Goal: Task Accomplishment & Management: Manage account settings

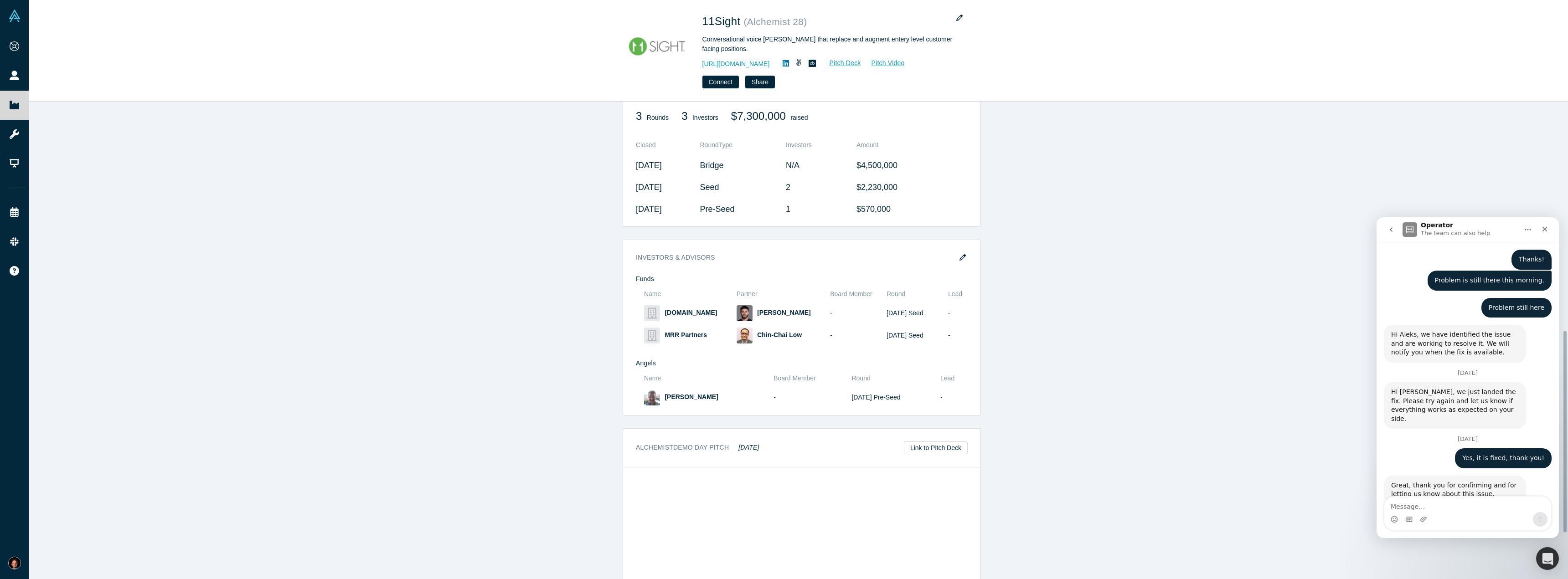
scroll to position [543, 0]
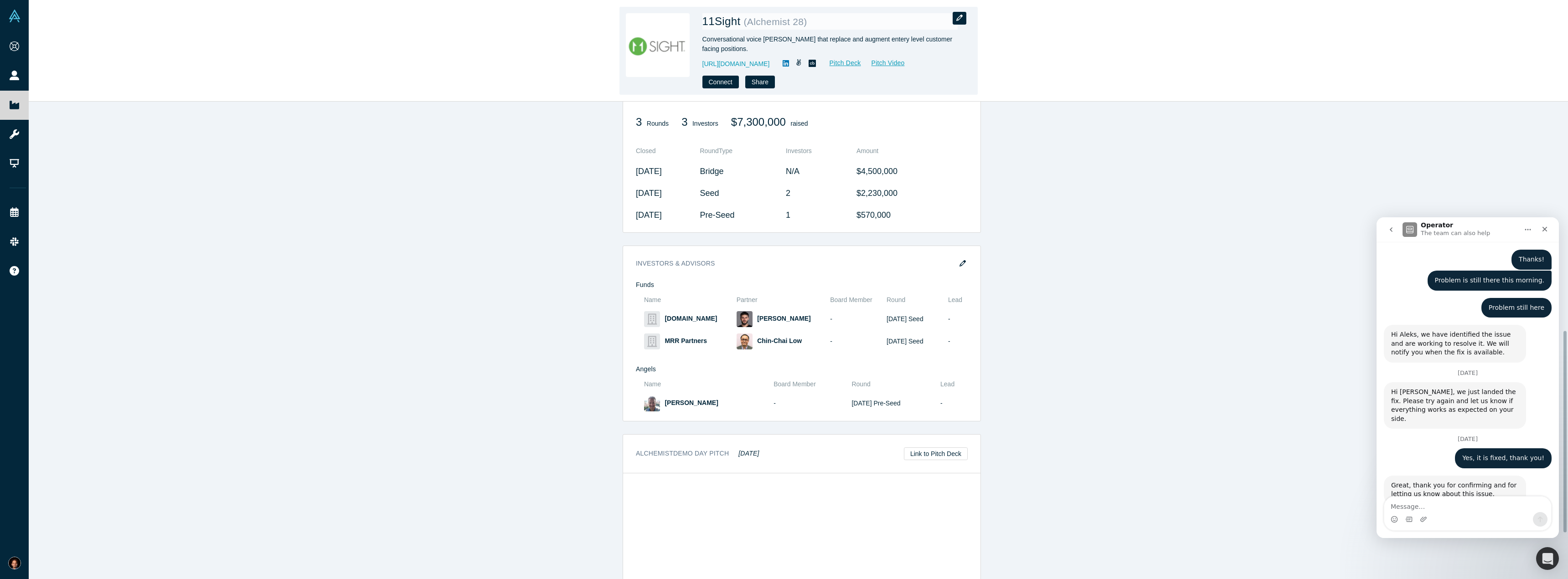
click at [783, 16] on button "button" at bounding box center [959, 18] width 13 height 13
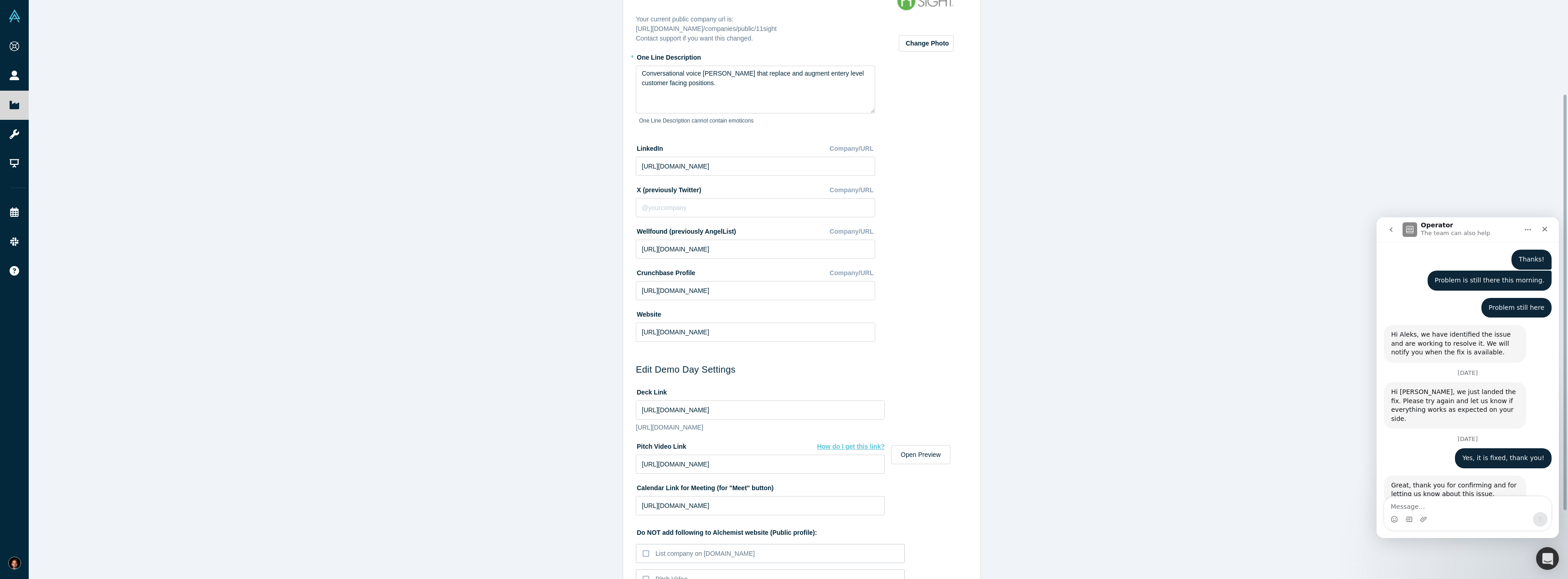
scroll to position [137, 0]
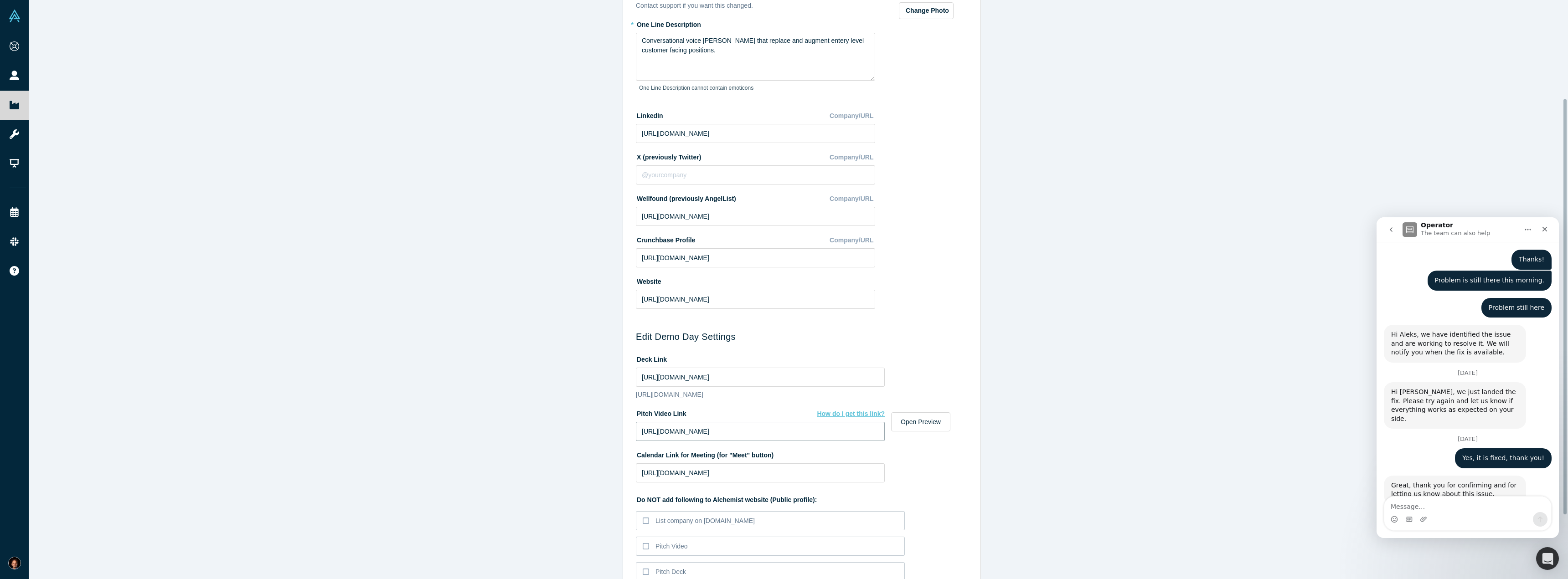
click at [783, 439] on input "[URL][DOMAIN_NAME]" at bounding box center [760, 431] width 249 height 19
paste input "[DOMAIN_NAME][URL]"
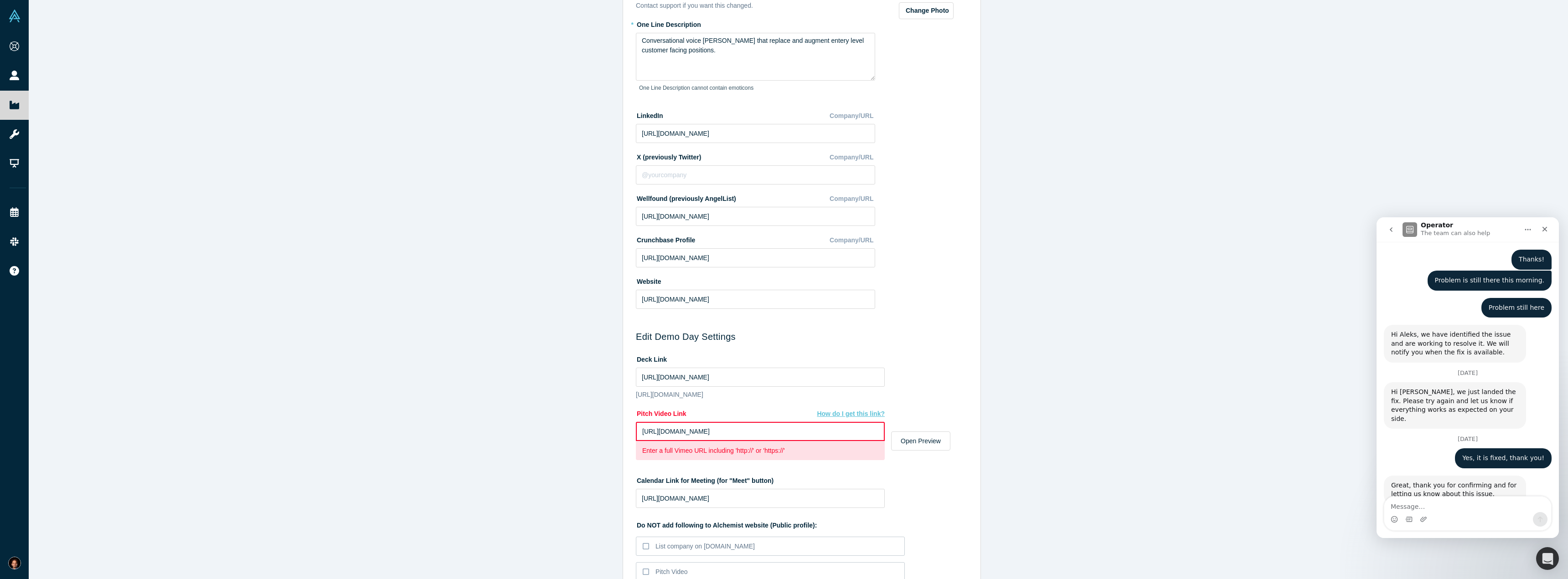
click at [542, 432] on div "Edit Company Profile * Name 11Sight Name cannot contain emoticons Your current …" at bounding box center [802, 293] width 1546 height 586
click at [783, 439] on input "[URL][DOMAIN_NAME]" at bounding box center [760, 431] width 249 height 19
paste input "[DOMAIN_NAME][URL]"
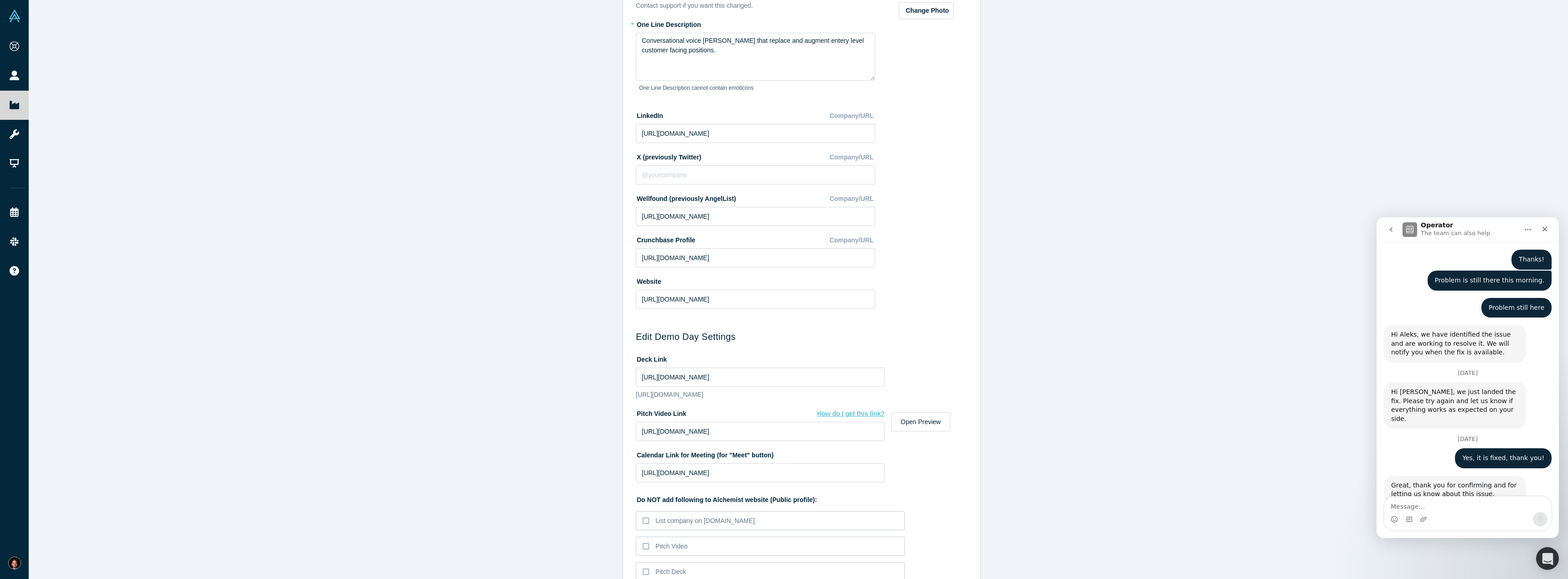
click at [783, 421] on div "Edit Company Profile * Name 11Sight Name cannot contain emoticons Your current …" at bounding box center [802, 293] width 1546 height 586
drag, startPoint x: 855, startPoint y: 443, endPoint x: 733, endPoint y: 436, distance: 122.2
click at [727, 439] on input "[URL][DOMAIN_NAME]" at bounding box center [760, 431] width 249 height 19
click at [783, 426] on div "Edit Company Profile * Name 11Sight Name cannot contain emoticons Your current …" at bounding box center [802, 293] width 1546 height 586
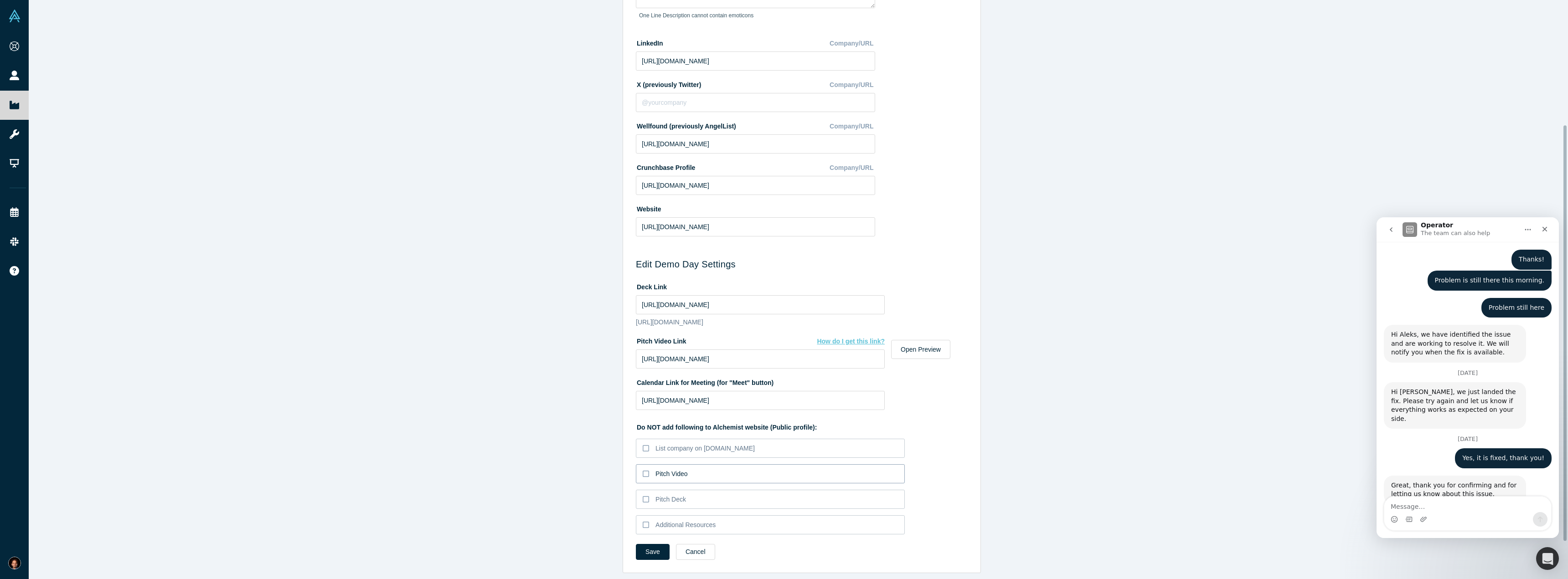
scroll to position [213, 0]
click at [705, 366] on input "[URL][DOMAIN_NAME]" at bounding box center [760, 358] width 249 height 19
paste input "library"
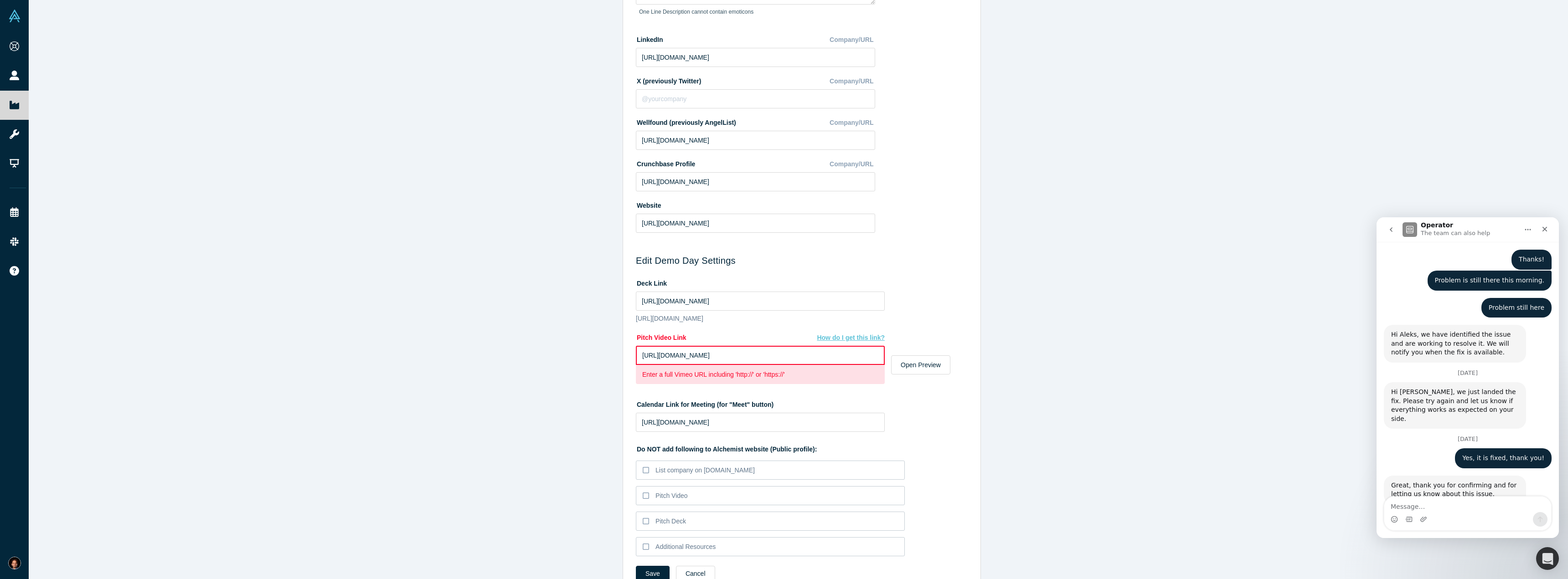
click at [718, 365] on input "[URL][DOMAIN_NAME]" at bounding box center [760, 355] width 249 height 19
paste input "1112127910"
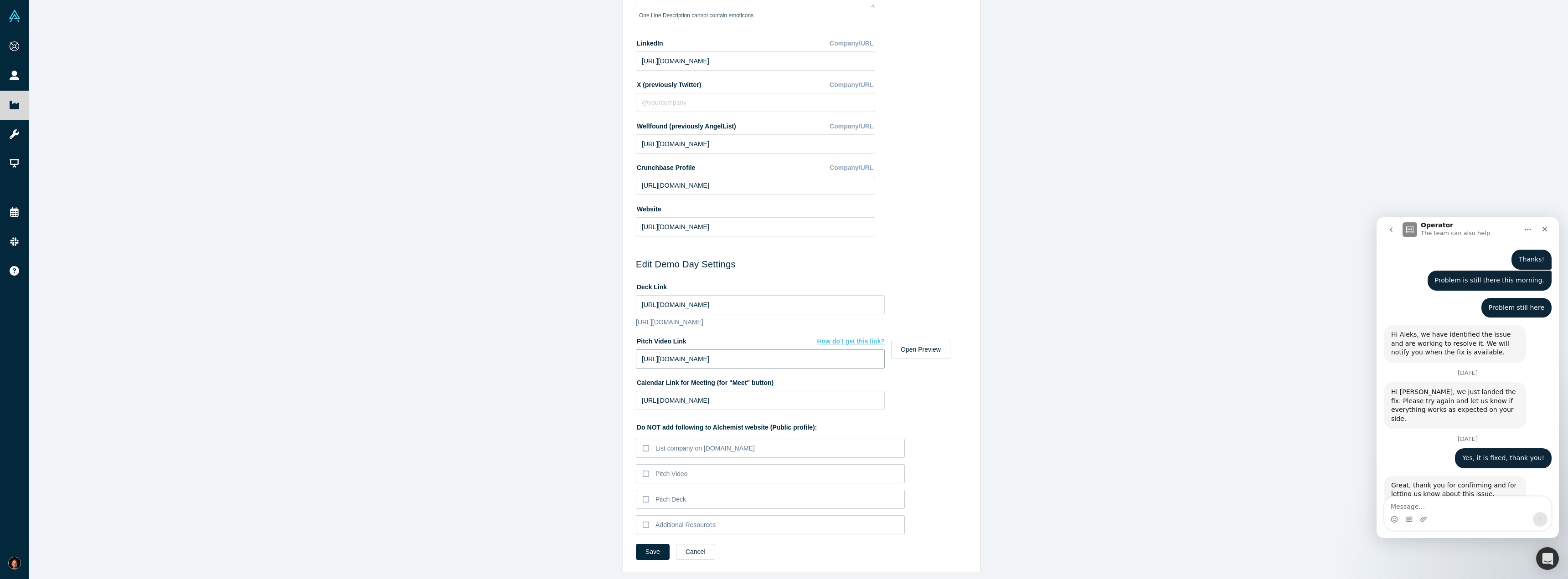
type input "[URL][DOMAIN_NAME]"
click at [783, 238] on div "Edit Company Profile * Name 11Sight Name cannot contain emoticons Your current …" at bounding box center [802, 293] width 1546 height 586
click at [783, 189] on div "Edit Company Profile * Name 11Sight Name cannot contain emoticons Your current …" at bounding box center [802, 293] width 1546 height 586
click at [783, 183] on div "Edit Company Profile * Name 11Sight Name cannot contain emoticons Your current …" at bounding box center [802, 293] width 1546 height 586
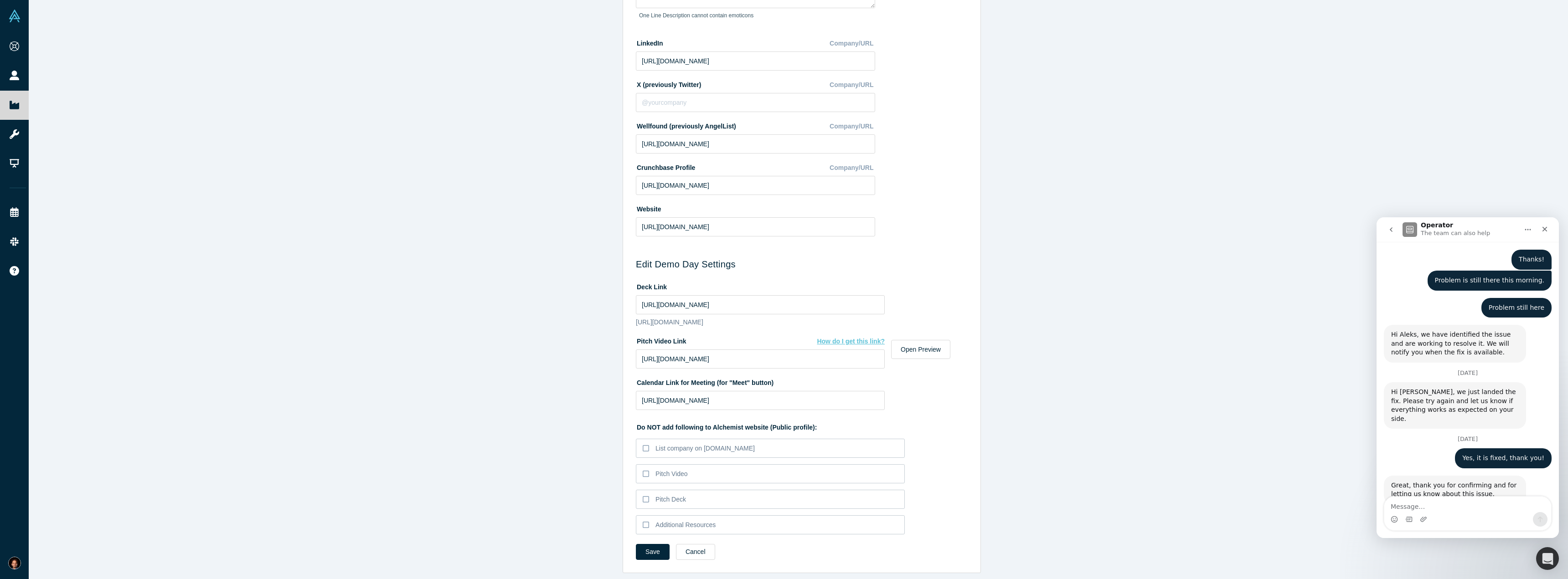
click at [783, 179] on div "Edit Company Profile * Name 11Sight Name cannot contain emoticons Your current …" at bounding box center [802, 293] width 1546 height 586
click at [653, 546] on button "Save" at bounding box center [653, 552] width 33 height 16
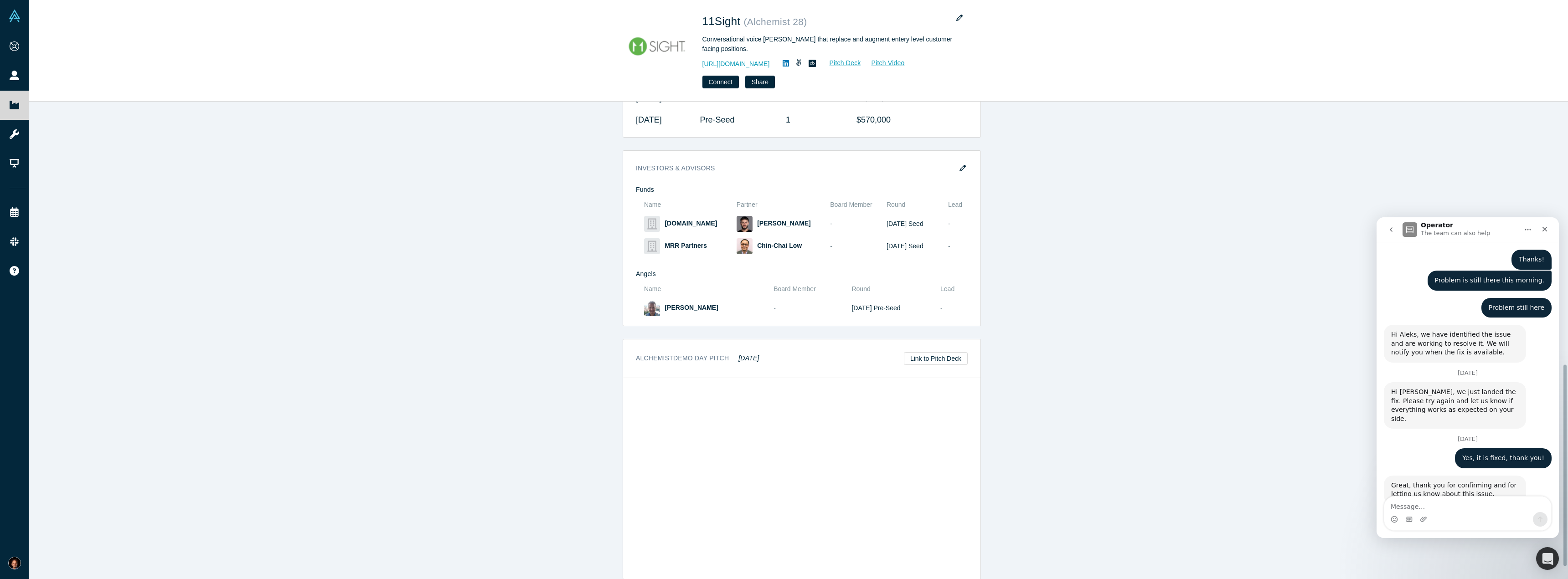
scroll to position [651, 0]
click at [783, 345] on link "Link to Pitch Deck" at bounding box center [936, 352] width 64 height 13
